Goal: Information Seeking & Learning: Learn about a topic

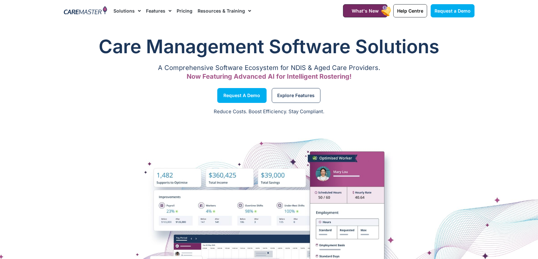
click at [154, 8] on link "Features" at bounding box center [158, 11] width 25 height 22
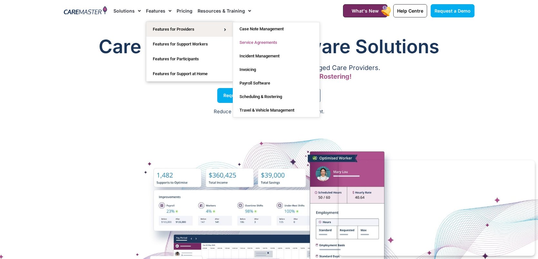
click at [274, 42] on link "Service Agreements" at bounding box center [276, 43] width 86 height 14
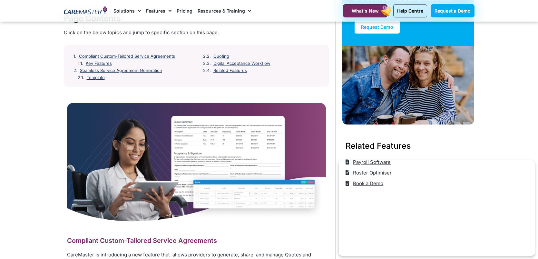
scroll to position [86, 0]
click at [102, 78] on link "Template" at bounding box center [159, 66] width 145 height 24
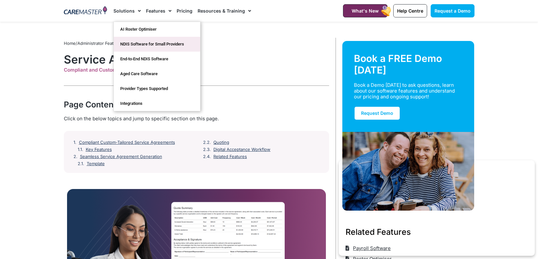
click at [175, 42] on link "NDIS Software for Small Providers" at bounding box center [157, 44] width 86 height 15
